Goal: Task Accomplishment & Management: Manage account settings

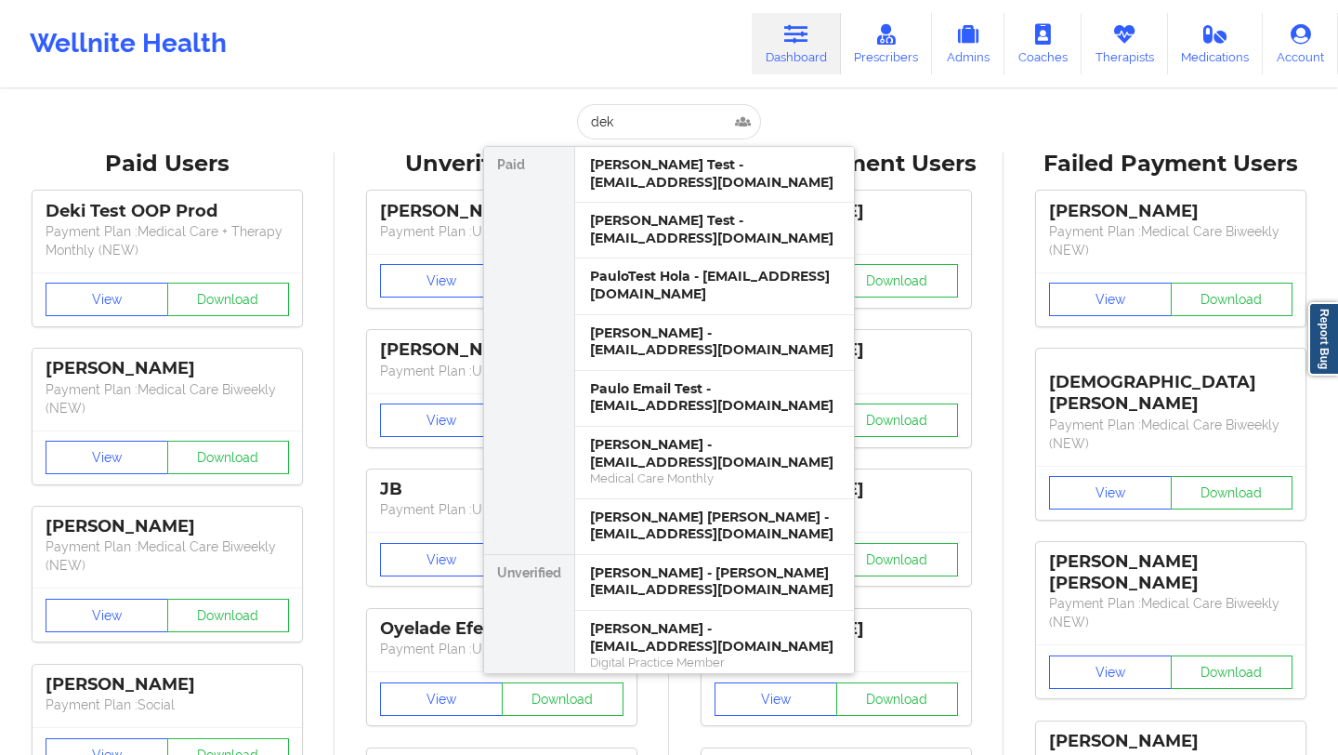
type input "deki"
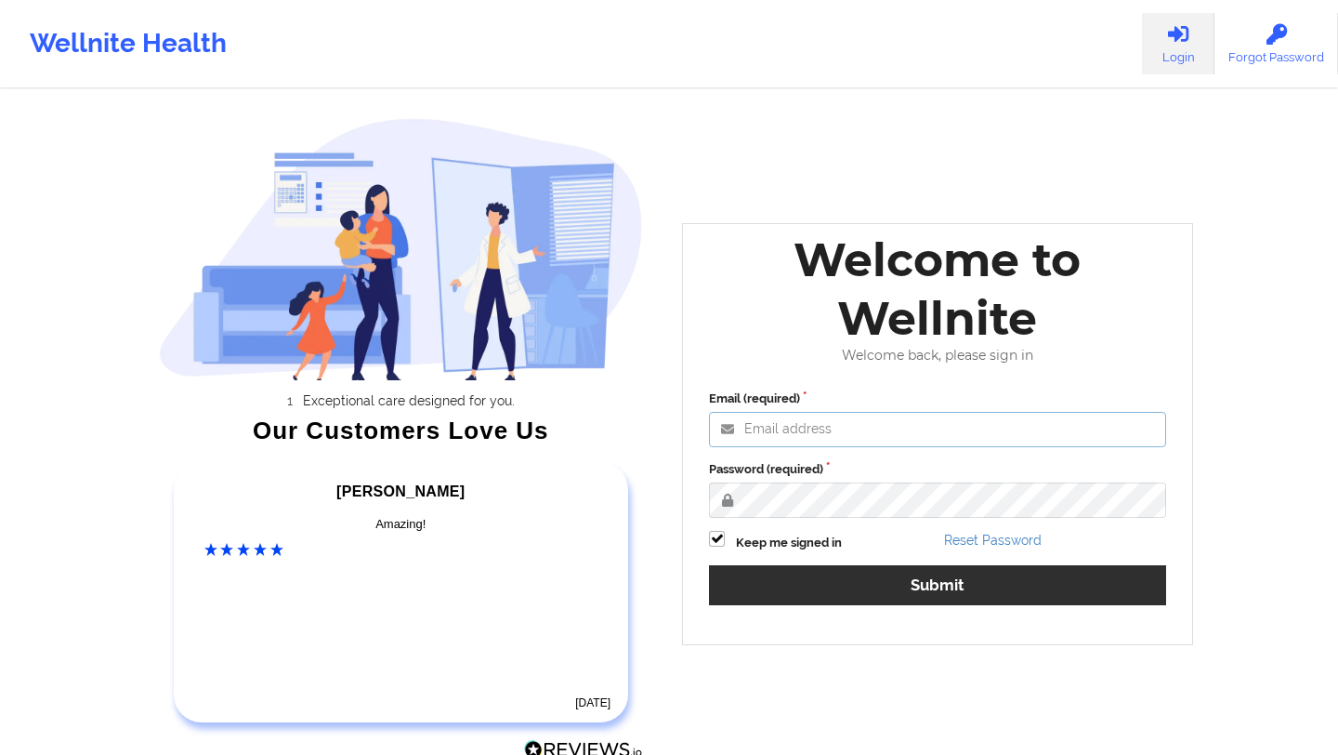
type input "[EMAIL_ADDRESS][DOMAIN_NAME]"
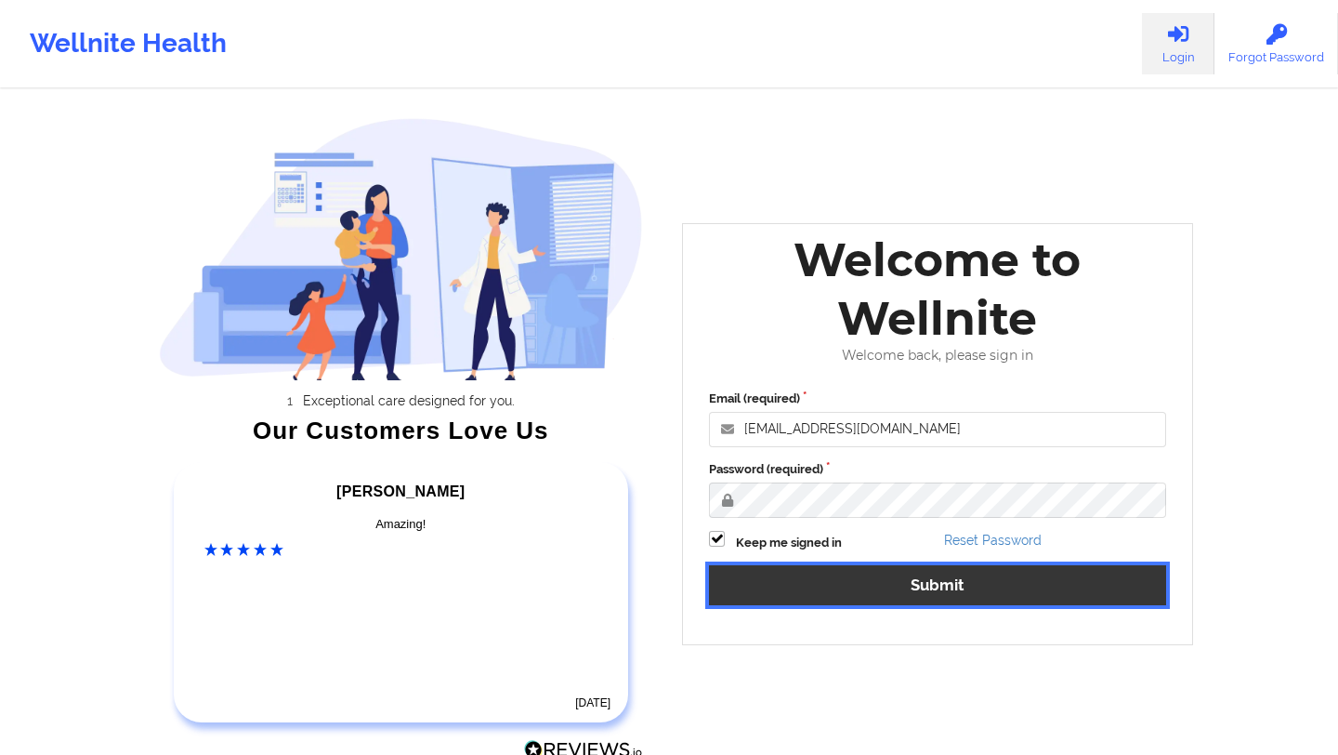
click at [916, 582] on button "Submit" at bounding box center [937, 585] width 457 height 40
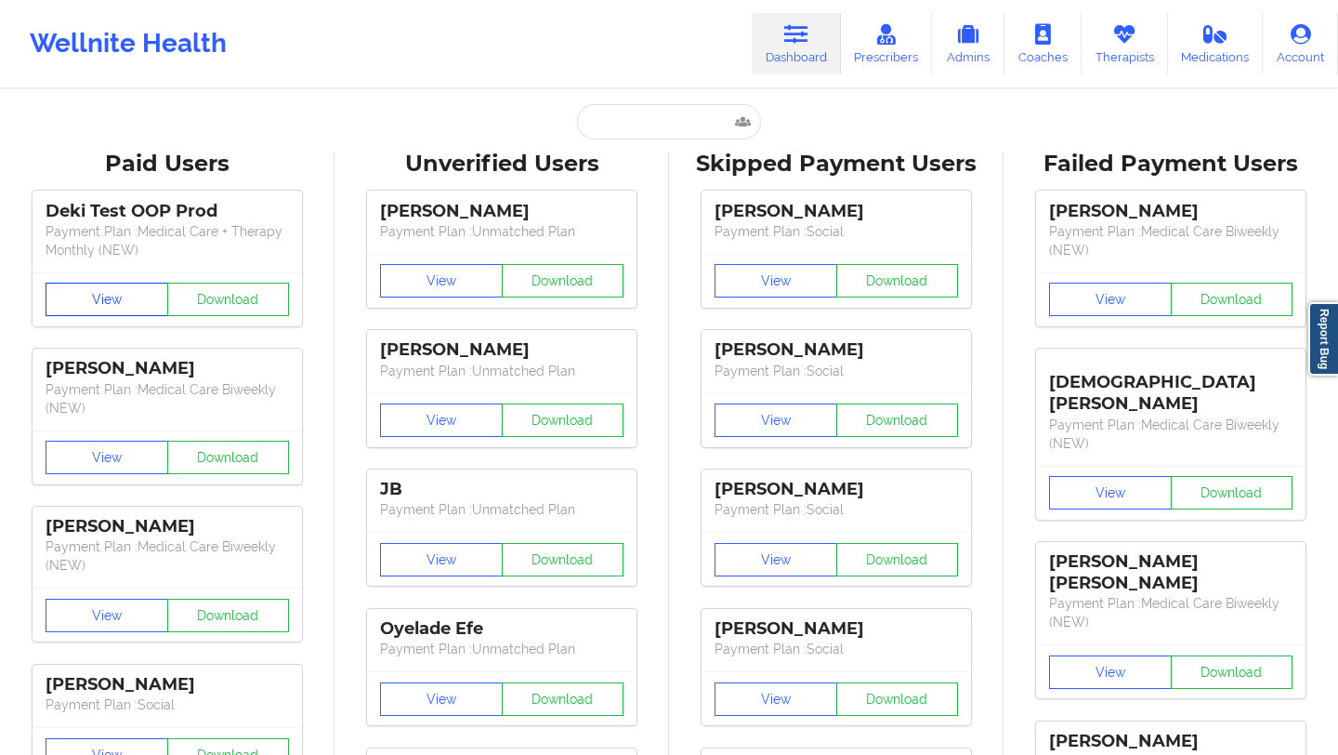
click at [112, 313] on button "View" at bounding box center [107, 299] width 123 height 33
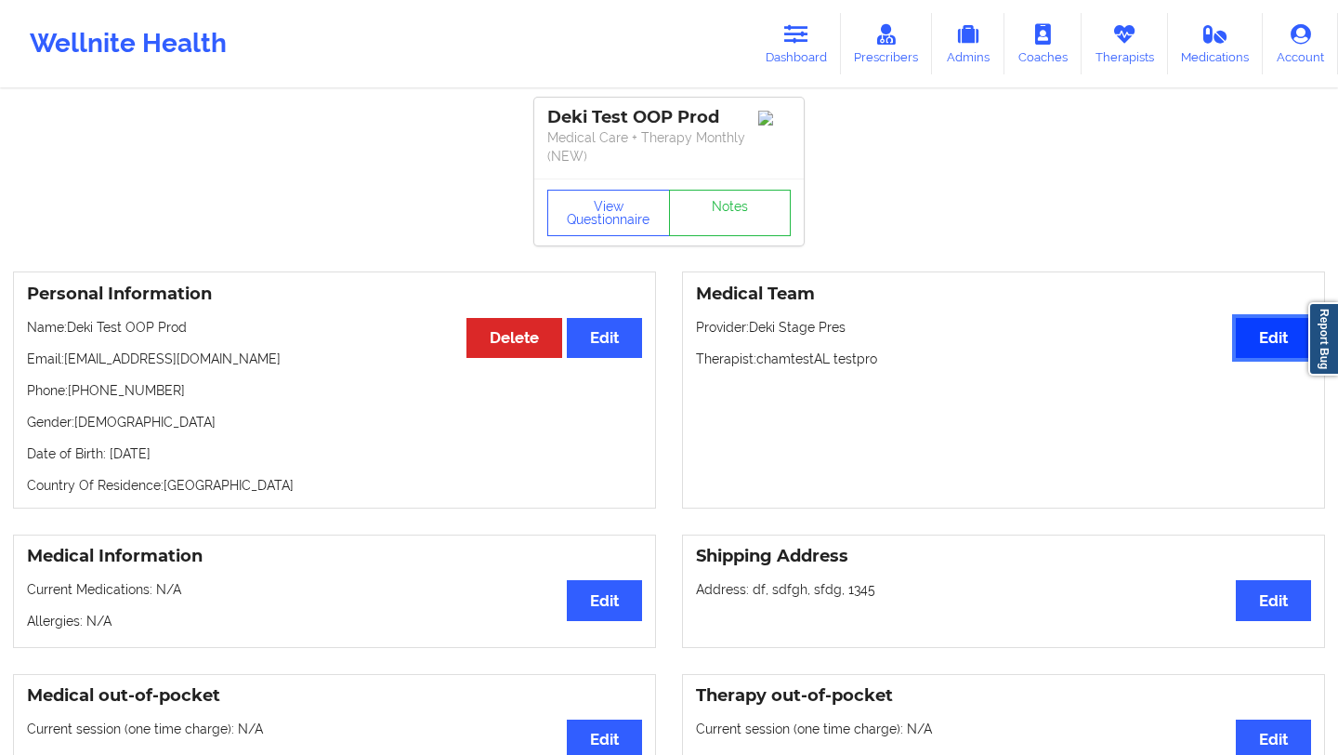
click at [1246, 329] on button "Edit" at bounding box center [1273, 338] width 75 height 40
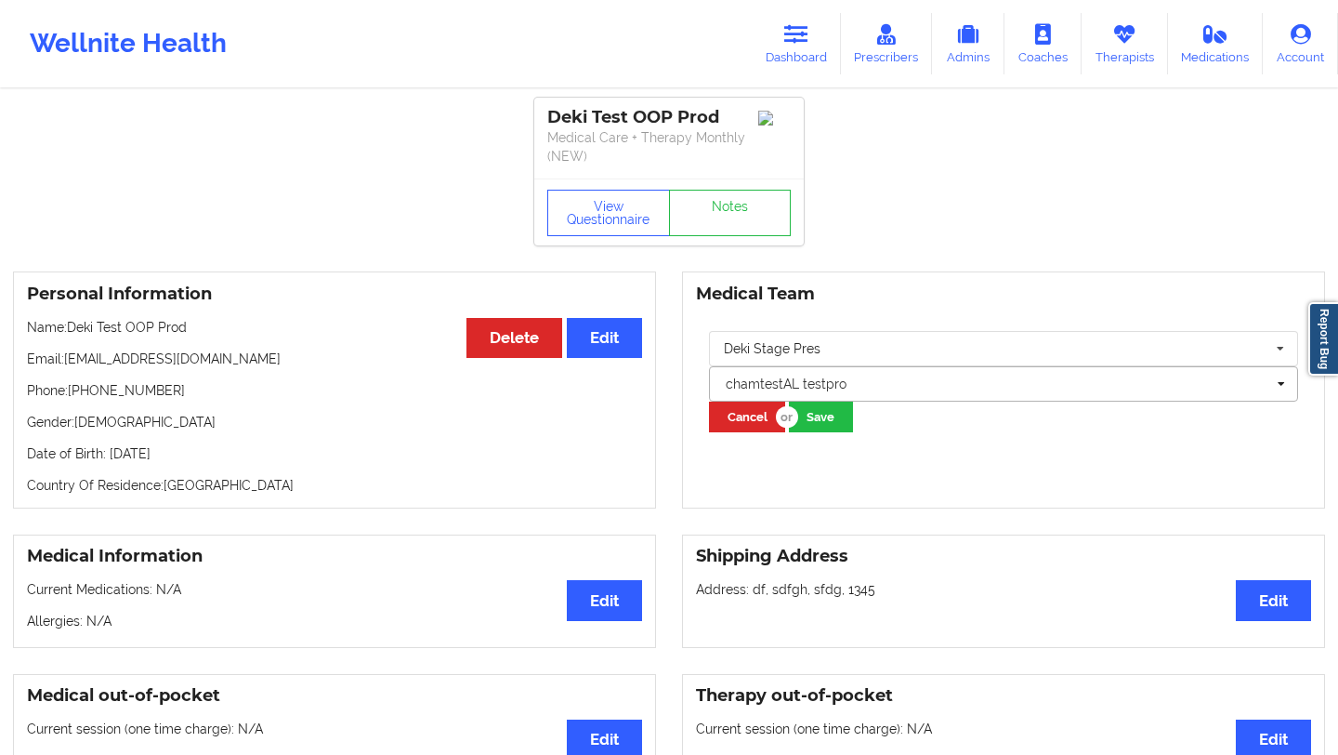
click at [913, 388] on div at bounding box center [995, 384] width 539 height 22
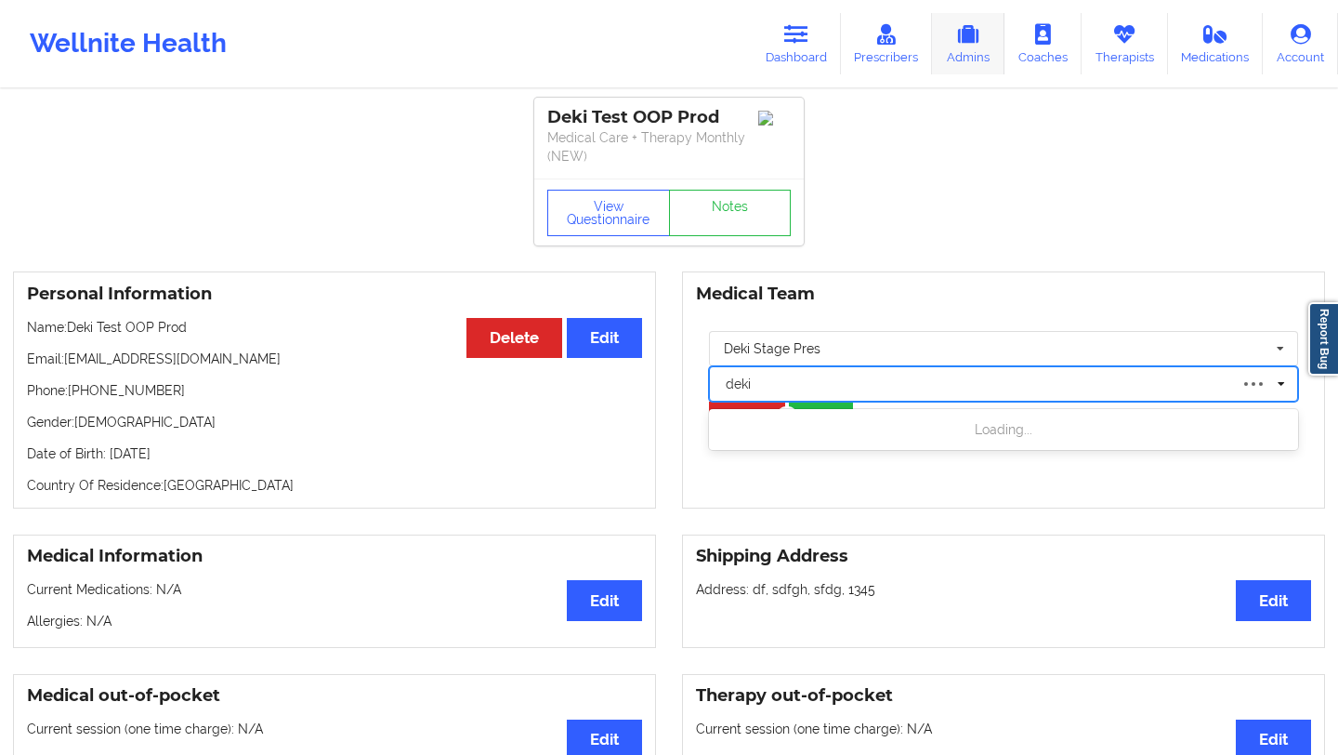
type input "deki"
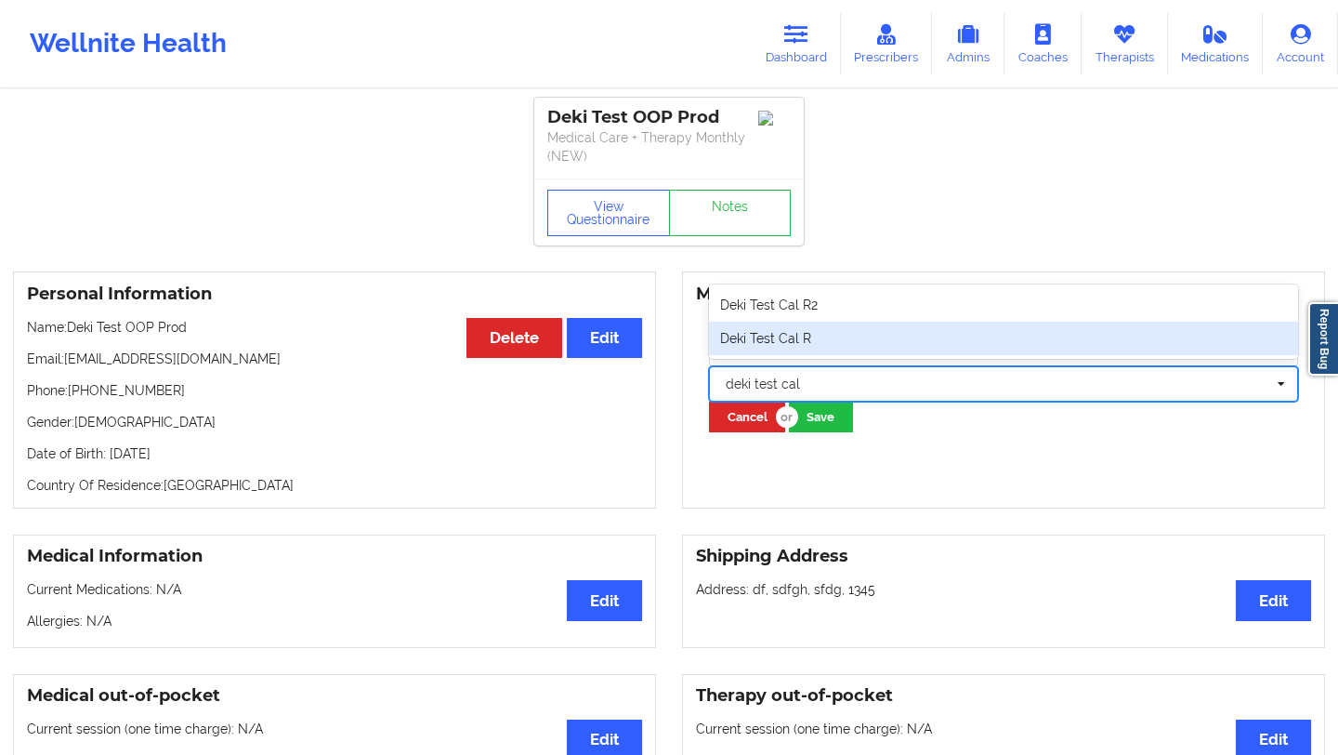
click at [825, 334] on div "Deki Test Cal R" at bounding box center [1003, 338] width 589 height 33
type input "deki test cal"
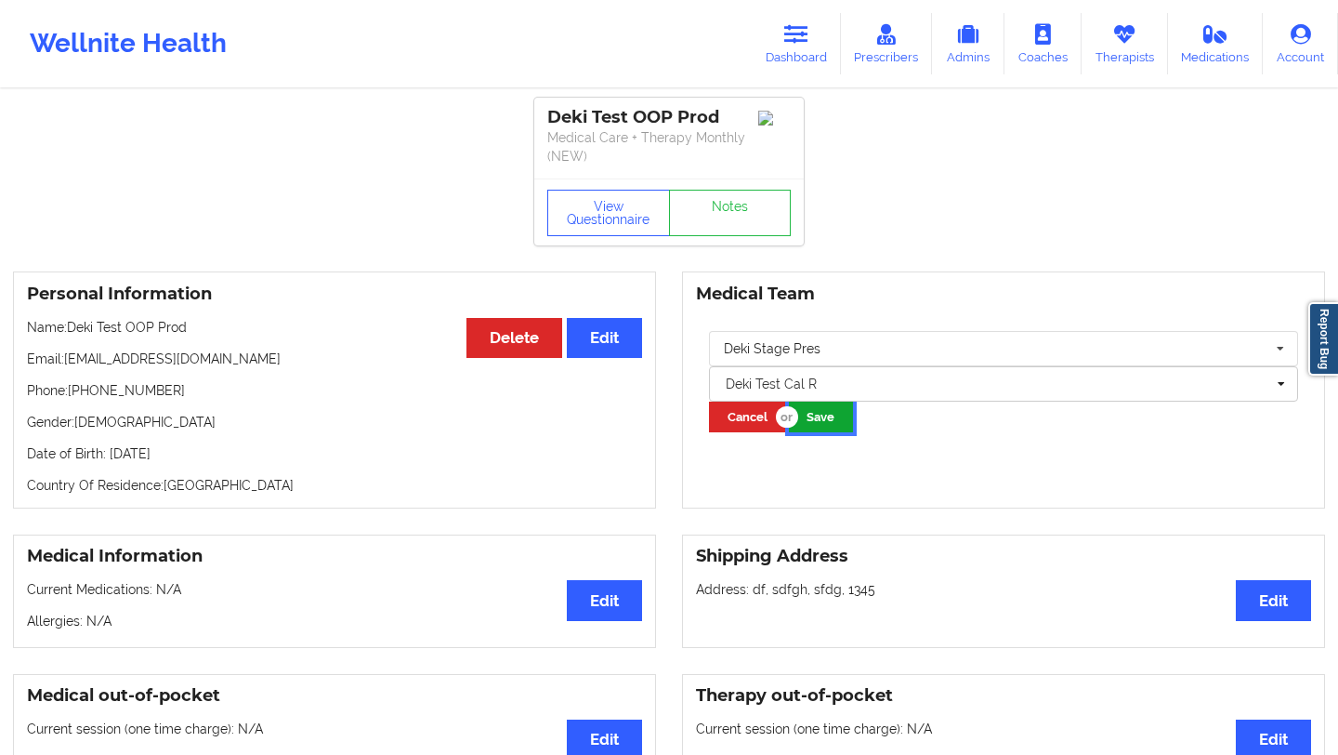
click at [822, 407] on button "Save" at bounding box center [821, 416] width 64 height 31
drag, startPoint x: 259, startPoint y: 361, endPoint x: 64, endPoint y: 366, distance: 195.2
click at [64, 366] on p "Email: dekitestoopprod@wellnite.com" at bounding box center [334, 358] width 615 height 19
